Goal: Navigation & Orientation: Understand site structure

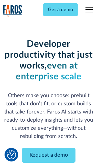
scroll to position [73, 0]
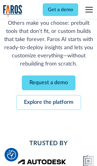
click at [48, 83] on link "Request a demo" at bounding box center [49, 83] width 54 height 15
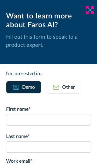
click at [90, 10] on icon at bounding box center [89, 10] width 5 height 5
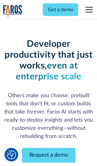
scroll to position [92, 0]
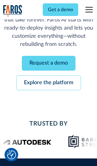
click at [48, 83] on link "Explore the platform" at bounding box center [48, 83] width 64 height 15
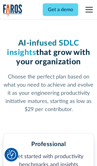
scroll to position [937, 0]
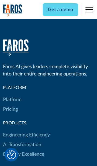
click at [12, 95] on link "Platform" at bounding box center [12, 100] width 18 height 10
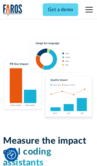
scroll to position [3738, 0]
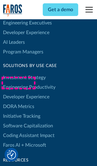
click at [18, 102] on link "DORA Metrics" at bounding box center [18, 107] width 31 height 10
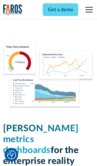
scroll to position [2648, 0]
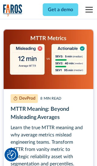
scroll to position [2735, 0]
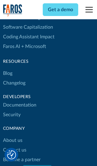
click at [14, 83] on link "Changelog" at bounding box center [14, 83] width 22 height 10
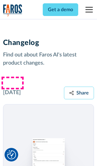
scroll to position [7304, 0]
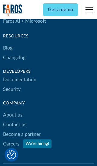
click at [12, 110] on link "About us" at bounding box center [12, 115] width 19 height 10
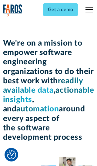
scroll to position [2085, 0]
